Goal: Task Accomplishment & Management: Use online tool/utility

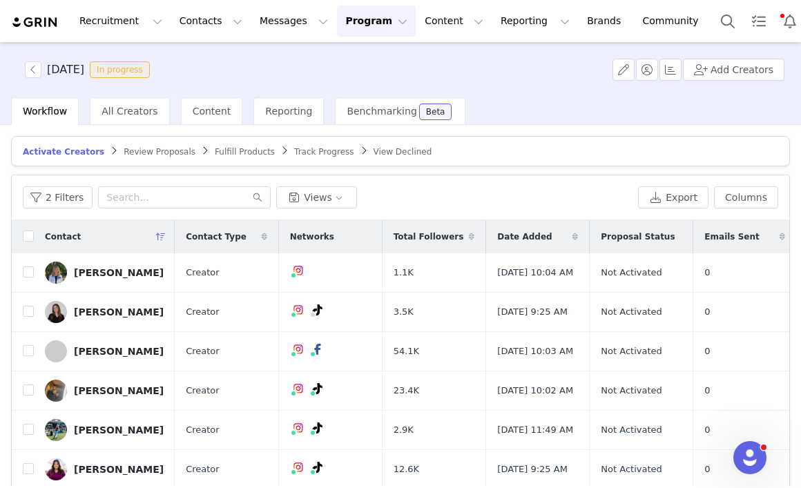
scroll to position [13, 0]
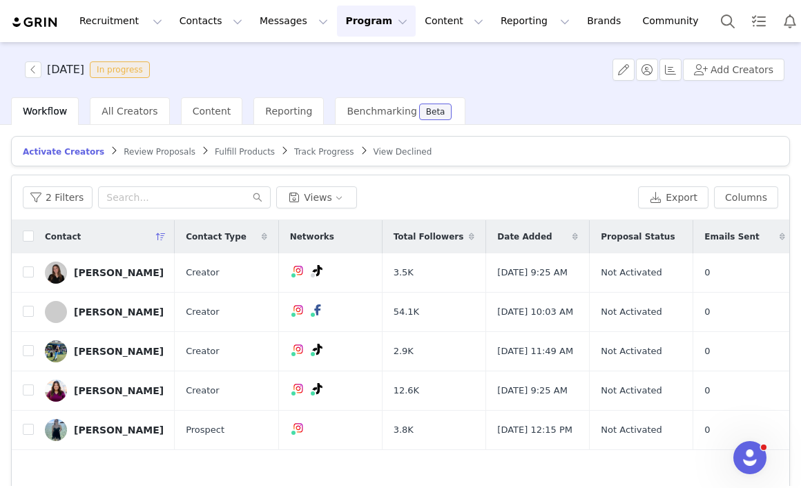
click at [161, 158] on article "Activate Creators Review Proposals Fulfill Products Track Progress View Declined" at bounding box center [400, 151] width 779 height 30
click at [160, 151] on span "Review Proposals" at bounding box center [160, 152] width 72 height 10
click at [238, 153] on span "Fulfill Products" at bounding box center [245, 152] width 60 height 10
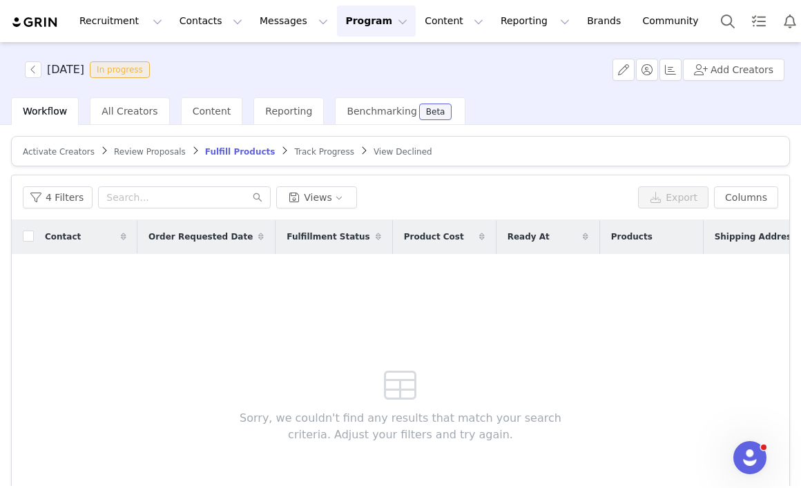
click at [304, 150] on span "Track Progress" at bounding box center [323, 152] width 59 height 10
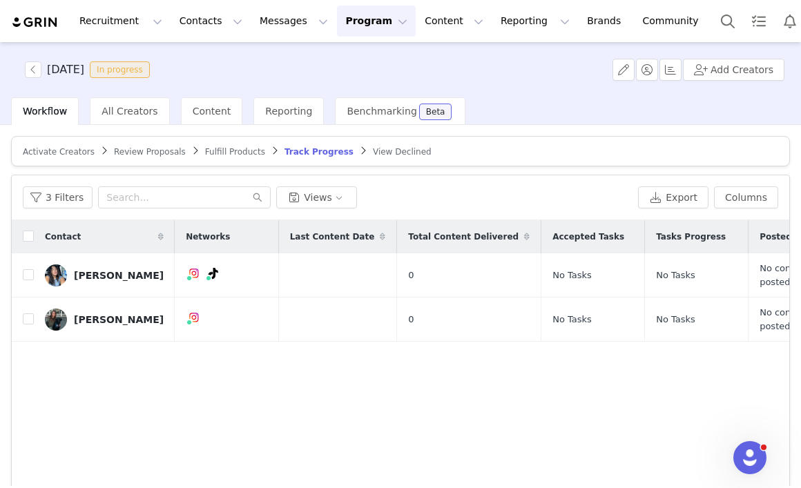
click at [156, 155] on span "Review Proposals" at bounding box center [150, 152] width 72 height 10
